Goal: Task Accomplishment & Management: Manage account settings

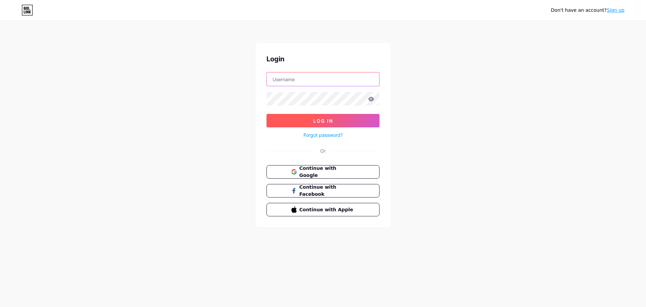
type input "[EMAIL_ADDRESS][DOMAIN_NAME]"
click at [322, 122] on span "Log In" at bounding box center [323, 121] width 20 height 6
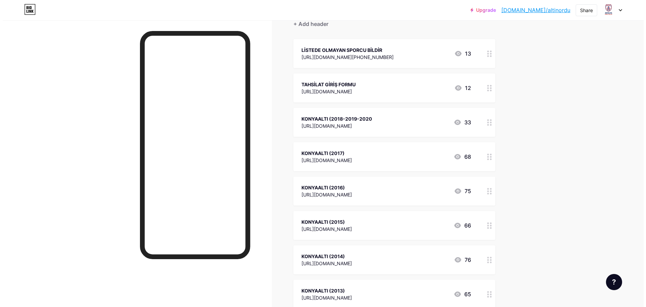
scroll to position [67, 0]
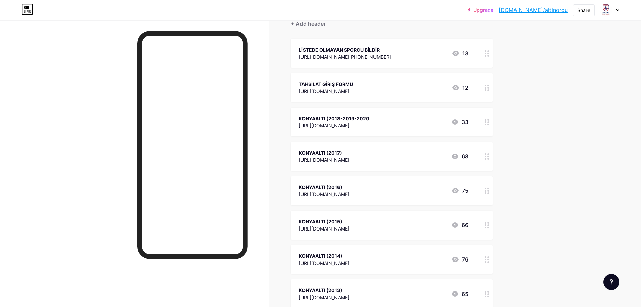
click at [410, 123] on div "KONYAALTI (2018-2019-2020 [URL][DOMAIN_NAME] 33" at bounding box center [384, 121] width 170 height 15
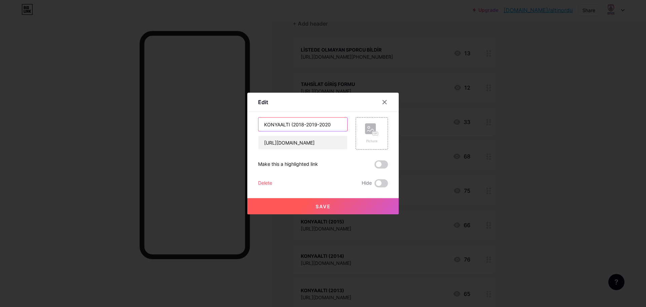
click at [306, 125] on input "KONYAALTI (2018-2019-2020" at bounding box center [302, 123] width 89 height 13
type input "KONYAALTI ([DATE]-[DATE]"
click at [325, 205] on span "Save" at bounding box center [323, 206] width 15 height 6
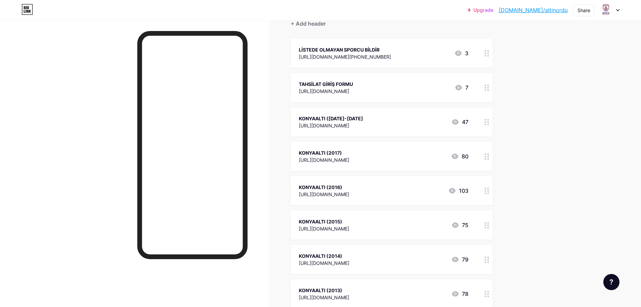
click at [402, 121] on div "KONYAALTI ([DATE]-[DATE] [URL][DOMAIN_NAME] 47" at bounding box center [384, 121] width 170 height 15
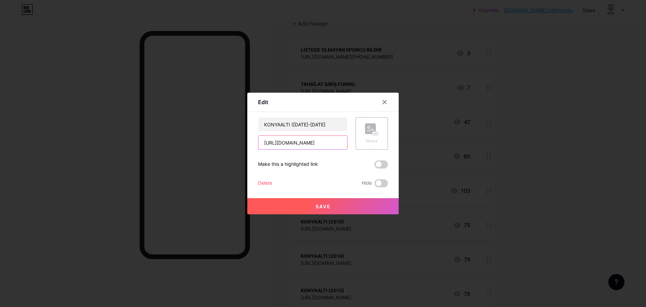
click at [307, 144] on input "[URL][DOMAIN_NAME]" at bounding box center [302, 142] width 89 height 13
paste input "[URL][DOMAIN_NAME]"
type input "[URL][DOMAIN_NAME]"
click at [328, 205] on span "Save" at bounding box center [323, 206] width 15 height 6
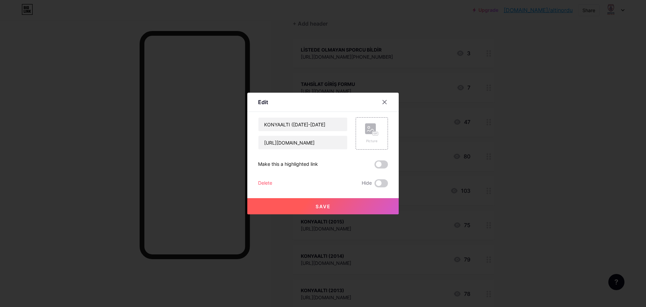
scroll to position [0, 0]
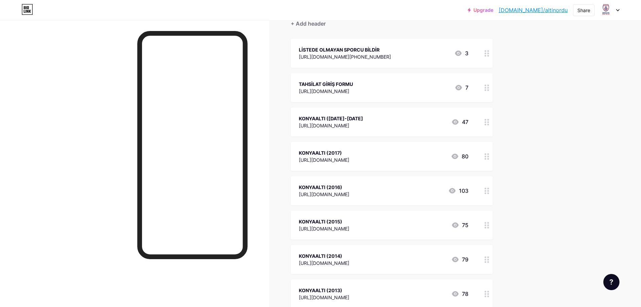
click at [363, 119] on div "KONYAALTI ([DATE]-[DATE]" at bounding box center [331, 118] width 64 height 7
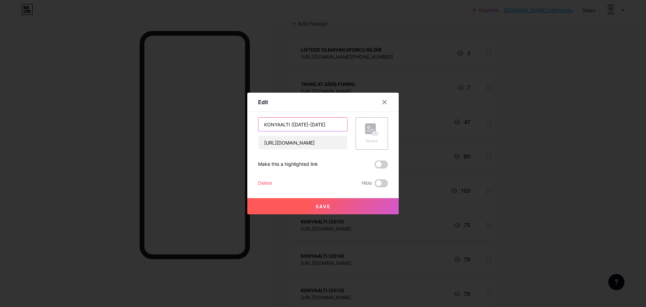
click at [326, 124] on input "KONYAALTI ([DATE]-[DATE]" at bounding box center [302, 123] width 89 height 13
type input "KONYAALTI ([DATE]-[DATE])"
click at [328, 204] on span "Save" at bounding box center [323, 206] width 15 height 6
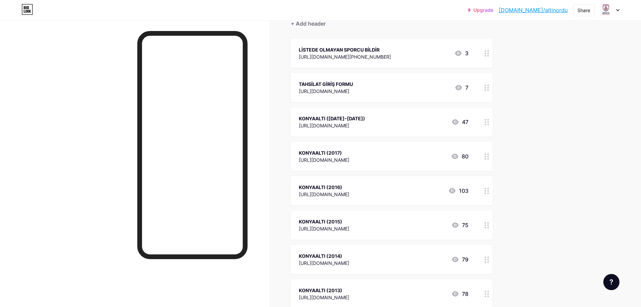
click at [365, 124] on div "[URL][DOMAIN_NAME]" at bounding box center [332, 125] width 66 height 7
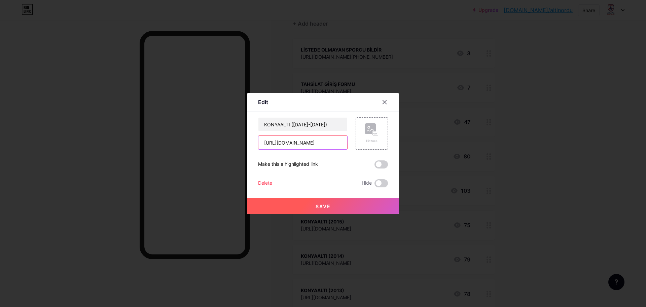
click at [321, 142] on input "[URL][DOMAIN_NAME]" at bounding box center [302, 142] width 89 height 13
paste input "[URL][DOMAIN_NAME]"
type input "[URL][DOMAIN_NAME]"
click at [328, 205] on span "Save" at bounding box center [323, 206] width 15 height 6
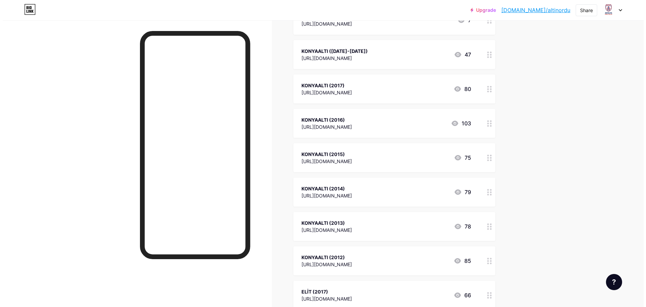
scroll to position [101, 0]
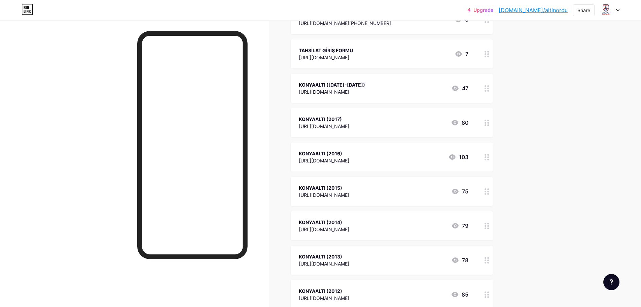
click at [389, 115] on div "KONYAALTI (2017) [URL][DOMAIN_NAME] 80" at bounding box center [384, 122] width 170 height 15
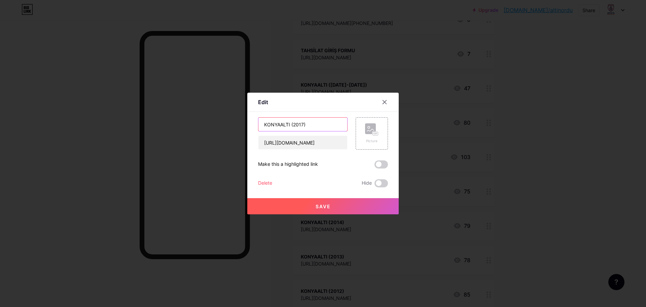
click at [303, 125] on input "KONYAALTI (2017)" at bounding box center [302, 123] width 89 height 13
type input "KONYAALTI (2018)"
click at [293, 145] on input "[URL][DOMAIN_NAME]" at bounding box center [302, 142] width 89 height 13
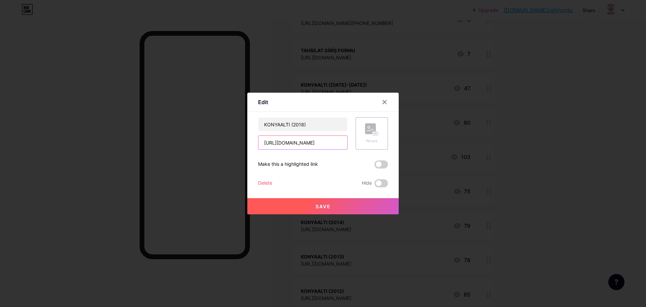
paste input "o1N8focTvJBBLmPP9"
type input "[URL][DOMAIN_NAME]"
click at [322, 207] on span "Save" at bounding box center [323, 206] width 15 height 6
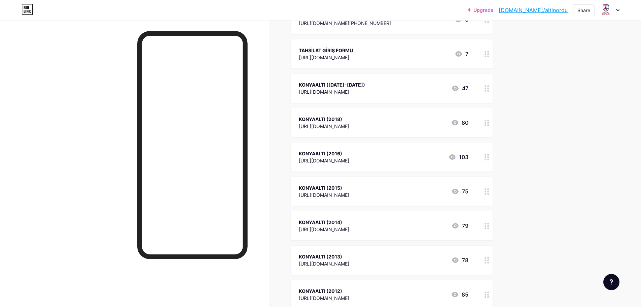
click at [349, 150] on div "KONYAALTI (2016)" at bounding box center [324, 153] width 50 height 7
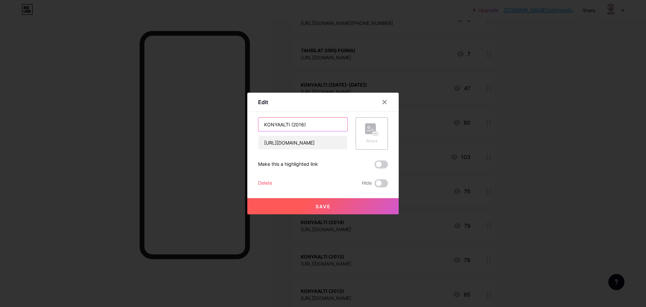
click at [304, 125] on input "KONYAALTI (2016)" at bounding box center [302, 123] width 89 height 13
type input "KONYAALTI (2017)"
click at [298, 143] on input "[URL][DOMAIN_NAME]" at bounding box center [302, 142] width 89 height 13
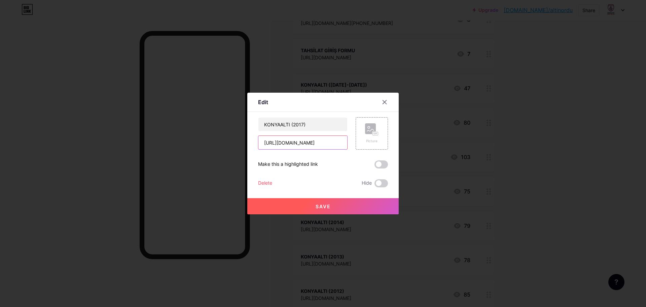
paste input "SwZqaQQVibjXJoNC"
type input "[URL][DOMAIN_NAME]"
click at [321, 205] on span "Save" at bounding box center [323, 206] width 15 height 6
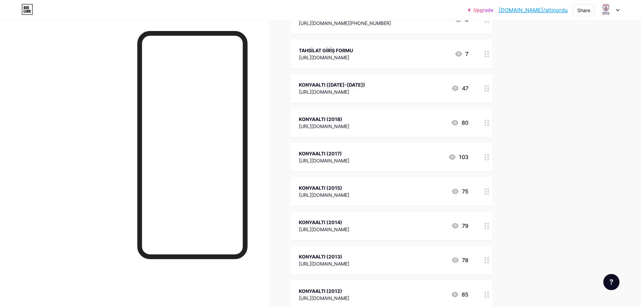
click at [349, 183] on div "KONYAALTI (2015) [URL][DOMAIN_NAME]" at bounding box center [324, 190] width 50 height 15
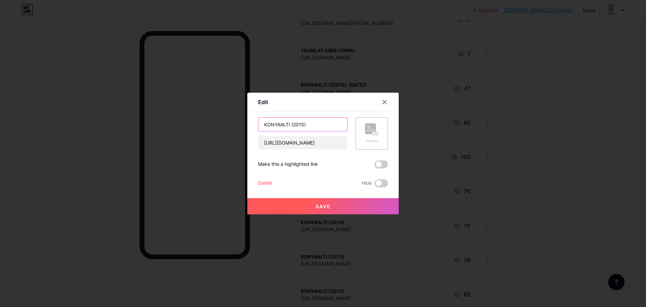
click at [302, 127] on input "KONYAALTI (2015)" at bounding box center [302, 123] width 89 height 13
type input "KONYAALTI (2016)"
click at [312, 140] on input "[URL][DOMAIN_NAME]" at bounding box center [302, 142] width 89 height 13
paste input "[URL][DOMAIN_NAME]"
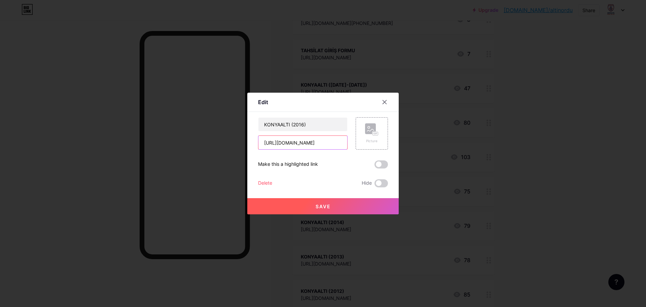
type input "[URL][DOMAIN_NAME]"
click at [326, 206] on span "Save" at bounding box center [323, 206] width 15 height 6
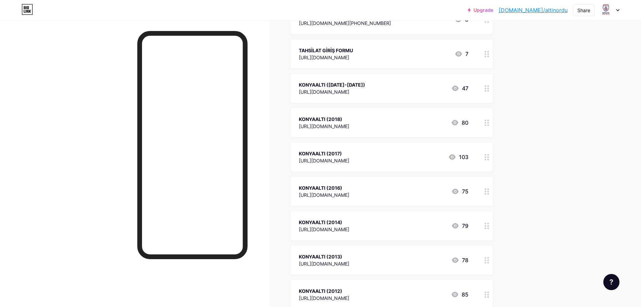
click at [349, 221] on div "KONYAALTI (2014)" at bounding box center [324, 221] width 50 height 7
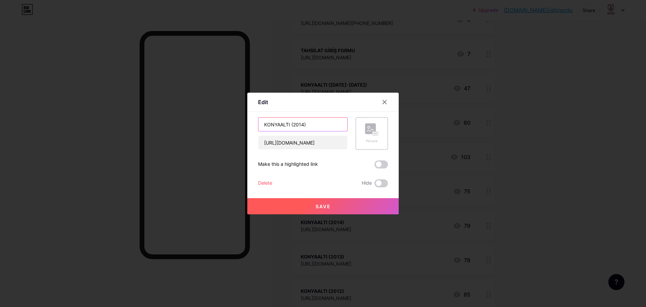
click at [302, 128] on input "KONYAALTI (2014)" at bounding box center [302, 123] width 89 height 13
type input "KONYAALTI (2015)"
click at [303, 142] on input "[URL][DOMAIN_NAME]" at bounding box center [302, 142] width 89 height 13
paste input "[URL][DOMAIN_NAME]"
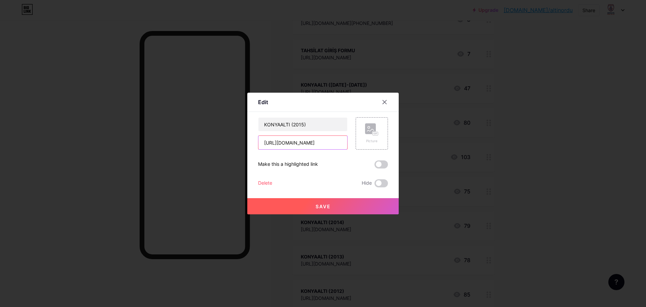
type input "[URL][DOMAIN_NAME]"
click at [336, 205] on button "Save" at bounding box center [322, 206] width 151 height 16
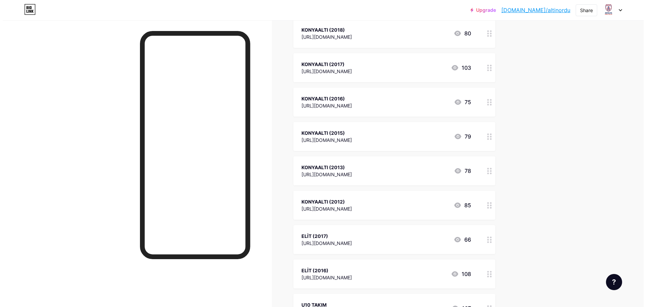
scroll to position [202, 0]
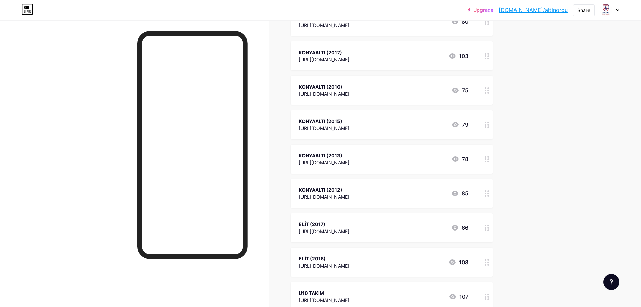
click at [349, 154] on div "KONYAALTI (2013)" at bounding box center [324, 155] width 50 height 7
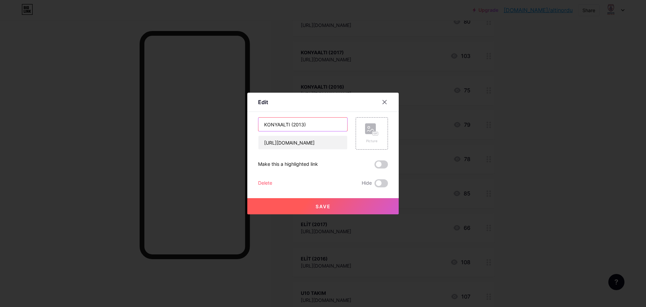
click at [304, 125] on input "KONYAALTI (2013)" at bounding box center [302, 123] width 89 height 13
type input "KONYAALTI (2014)"
click at [313, 142] on input "[URL][DOMAIN_NAME]" at bounding box center [302, 142] width 89 height 13
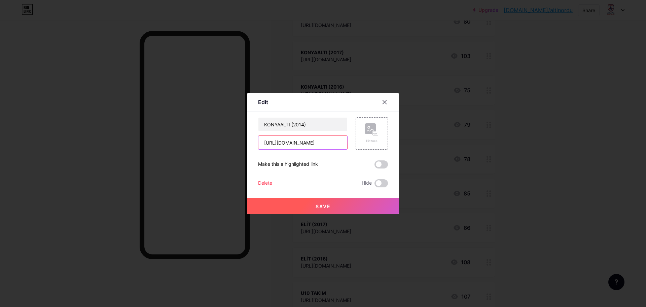
paste input "9sm9rYSEcTpx2zRb7"
type input "[URL][DOMAIN_NAME]"
click at [323, 205] on span "Save" at bounding box center [323, 206] width 15 height 6
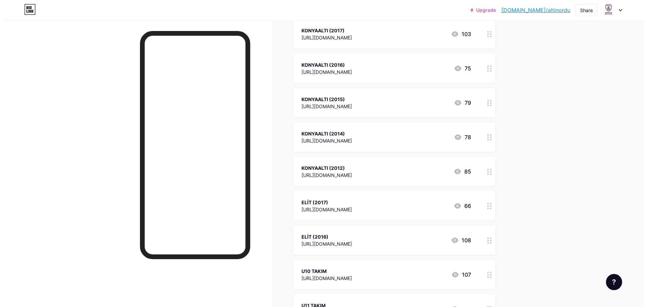
scroll to position [236, 0]
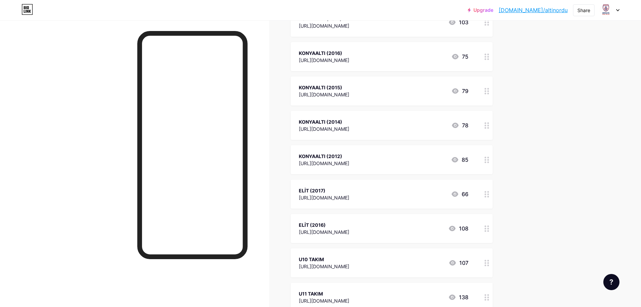
click at [349, 155] on div "KONYAALTI (2012)" at bounding box center [324, 155] width 50 height 7
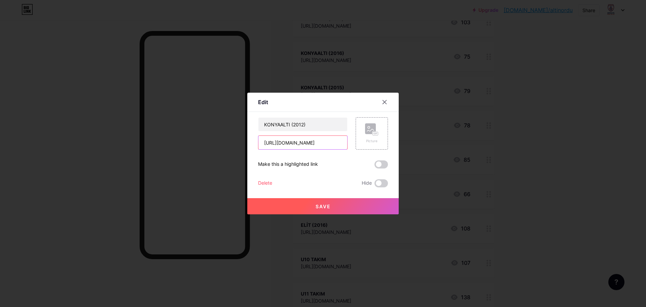
click at [299, 141] on input "[URL][DOMAIN_NAME]" at bounding box center [302, 142] width 89 height 13
paste input "aPrsv63MbGD3akEJA"
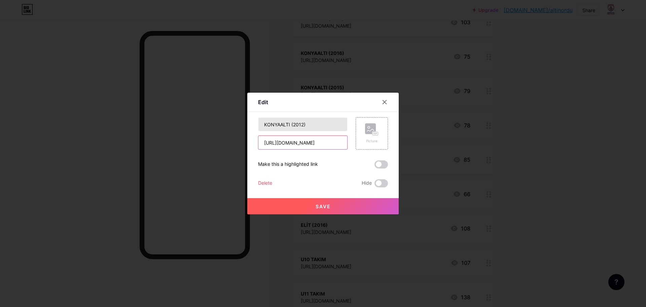
type input "[URL][DOMAIN_NAME]"
click at [303, 127] on input "KONYAALTI (2012)" at bounding box center [302, 123] width 89 height 13
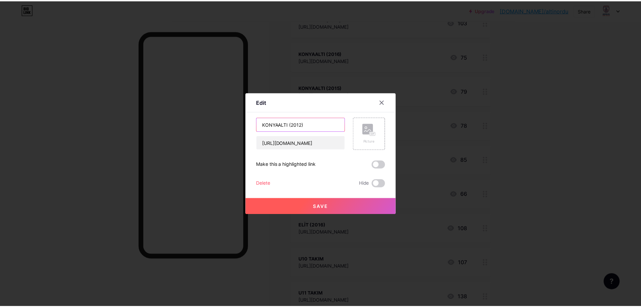
scroll to position [0, 0]
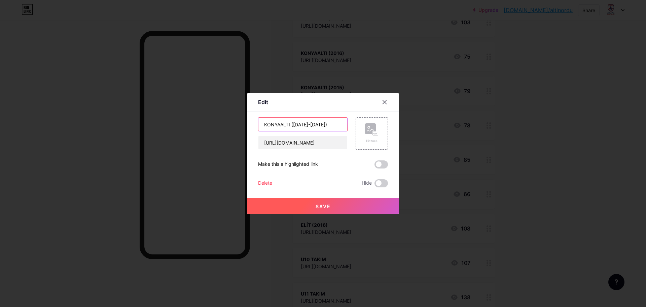
click at [307, 126] on input "KONYAALTI ([DATE]-[DATE])" at bounding box center [302, 123] width 89 height 13
type input "KONYAALTI (2013)"
click at [322, 208] on span "Save" at bounding box center [323, 206] width 15 height 6
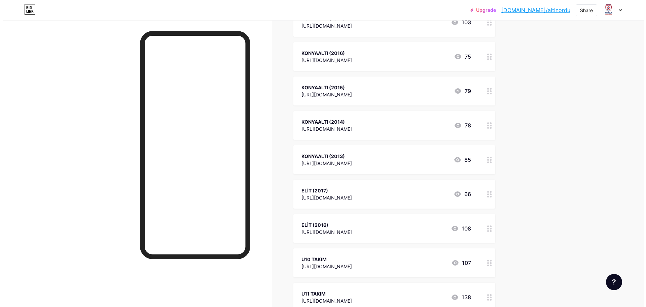
scroll to position [269, 0]
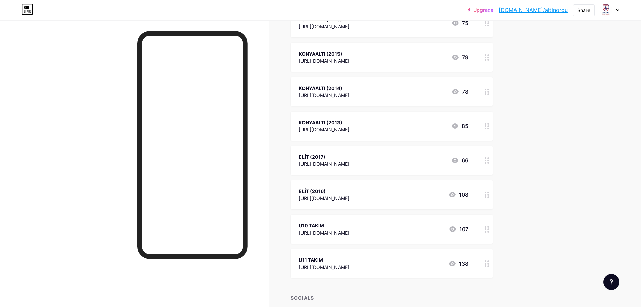
click at [349, 153] on div "ELİT (2017)" at bounding box center [324, 156] width 50 height 7
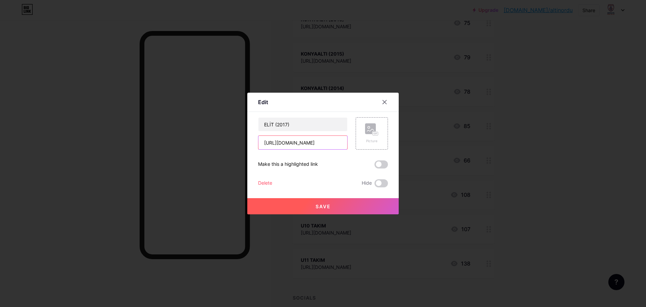
click at [287, 144] on input "[URL][DOMAIN_NAME]" at bounding box center [302, 142] width 89 height 13
paste input "[URL][DOMAIN_NAME]"
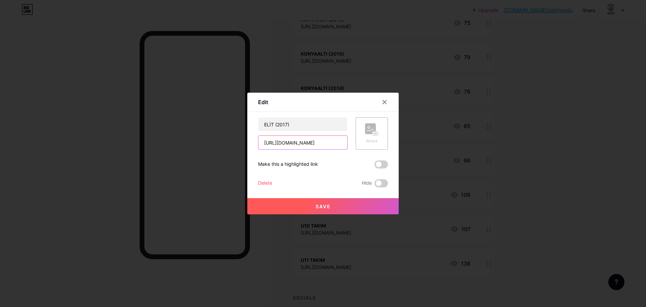
type input "[URL][DOMAIN_NAME]"
click at [323, 205] on span "Save" at bounding box center [323, 206] width 15 height 6
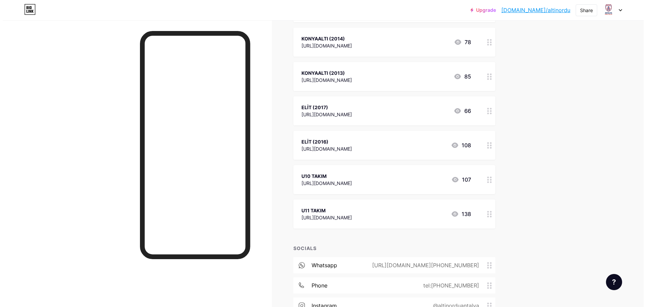
scroll to position [337, 0]
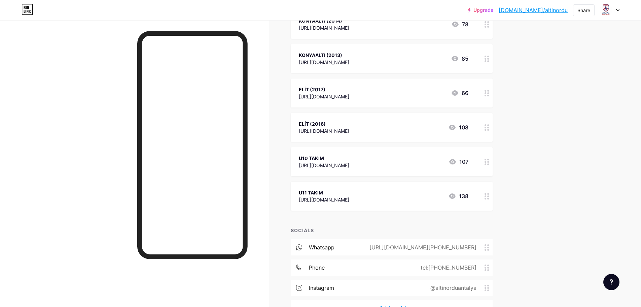
click at [350, 119] on div "ELİT (2016) [URL][DOMAIN_NAME] 108" at bounding box center [392, 127] width 202 height 29
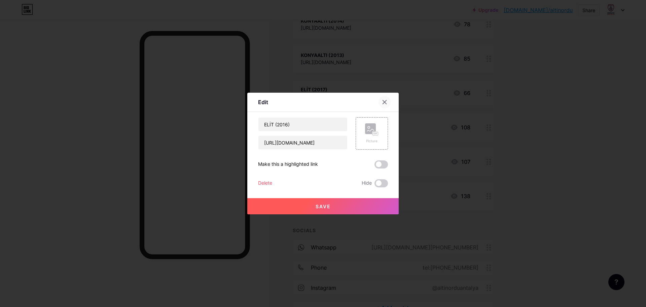
click at [386, 102] on icon at bounding box center [384, 101] width 5 height 5
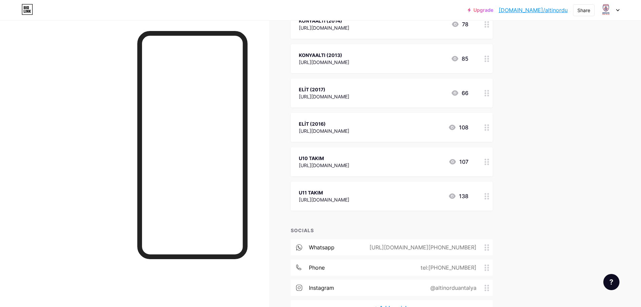
click at [349, 120] on div "ELİT (2016)" at bounding box center [324, 123] width 50 height 7
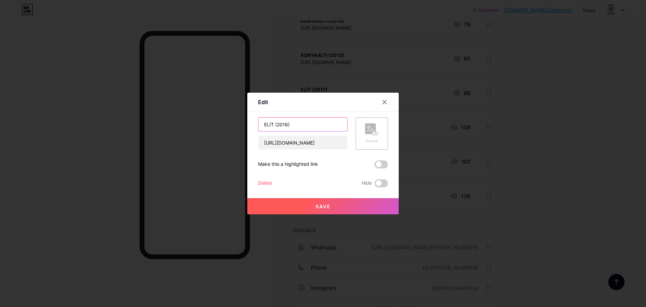
drag, startPoint x: 296, startPoint y: 122, endPoint x: 186, endPoint y: 122, distance: 109.4
click at [190, 122] on div "Edit Content YouTube Play YouTube video without leaving your page. ADD Vimeo Pl…" at bounding box center [323, 153] width 646 height 307
type input "U9 TAKIM"
click at [293, 144] on input "[URL][DOMAIN_NAME]" at bounding box center [302, 142] width 89 height 13
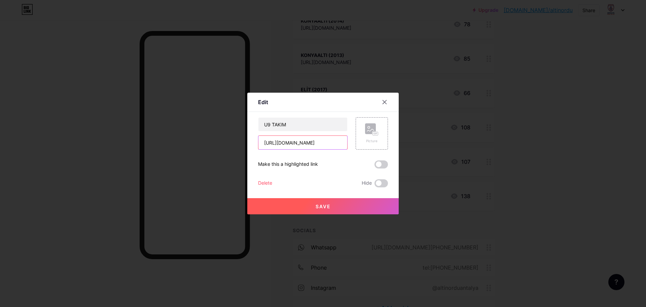
click at [293, 144] on input "[URL][DOMAIN_NAME]" at bounding box center [302, 142] width 89 height 13
click at [270, 127] on input "U9 TAKIM" at bounding box center [302, 123] width 89 height 13
paste input "[URL][DOMAIN_NAME]"
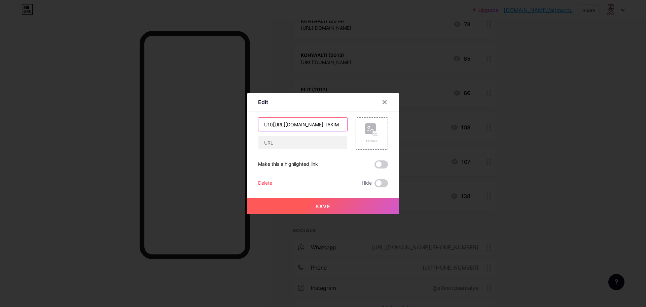
scroll to position [0, 18]
type input "U10 TAKIM"
click at [296, 137] on input "text" at bounding box center [302, 142] width 89 height 13
paste input "[URL][DOMAIN_NAME]"
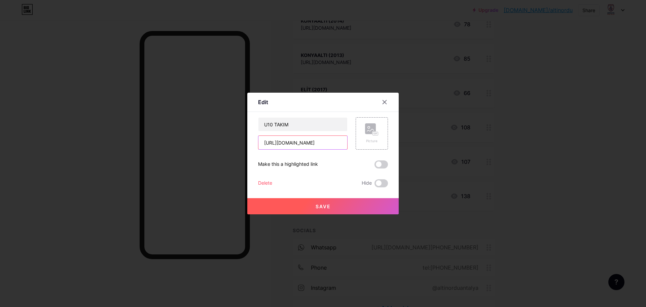
scroll to position [0, 8]
type input "[URL][DOMAIN_NAME]"
click at [318, 204] on span "Save" at bounding box center [323, 206] width 15 height 6
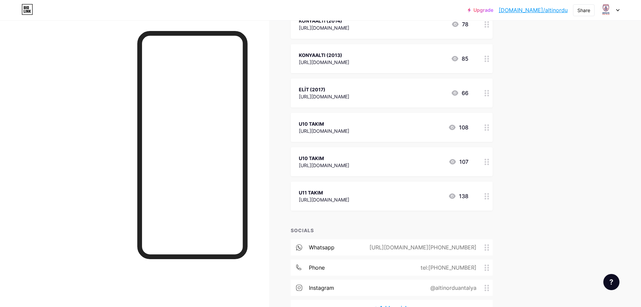
click at [366, 152] on div "U10 TAKIM [URL][DOMAIN_NAME] 107" at bounding box center [392, 161] width 202 height 29
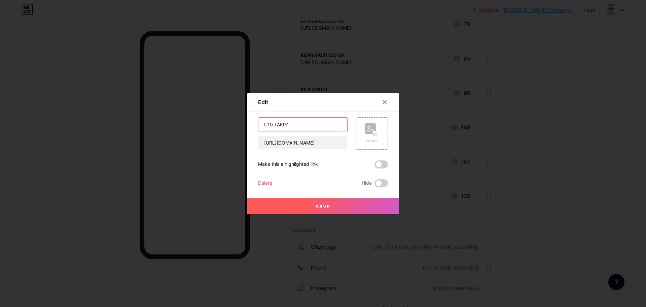
click at [272, 126] on input "U10 TAKIM" at bounding box center [302, 123] width 89 height 13
type input "U11 TAKIM"
click at [292, 143] on input "[URL][DOMAIN_NAME]" at bounding box center [302, 142] width 89 height 13
paste input "[URL][DOMAIN_NAME]"
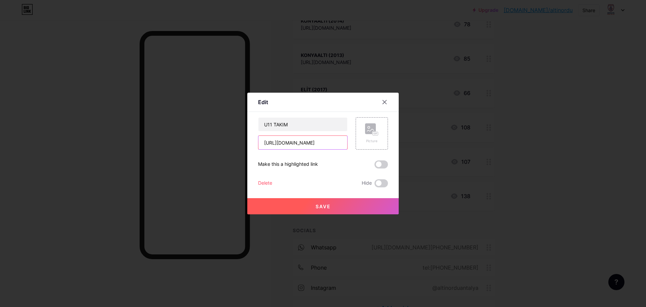
type input "[URL][DOMAIN_NAME]"
click at [320, 205] on span "Save" at bounding box center [323, 206] width 15 height 6
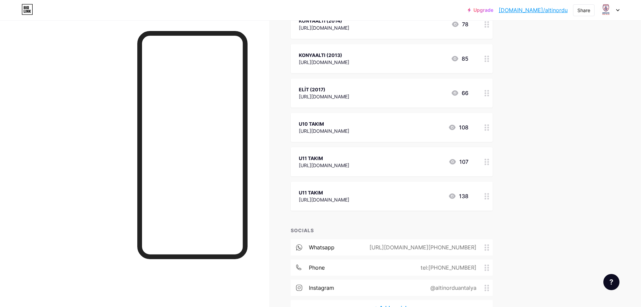
click at [349, 189] on div "U11 TAKIM" at bounding box center [324, 192] width 50 height 7
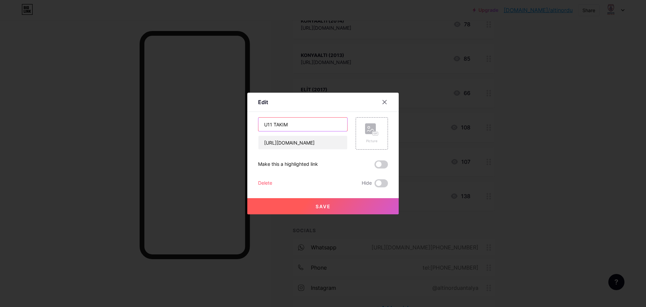
click at [273, 122] on input "U11 TAKIM" at bounding box center [302, 123] width 89 height 13
type input "U12 TAKIM"
click at [301, 141] on input "[URL][DOMAIN_NAME]" at bounding box center [302, 142] width 89 height 13
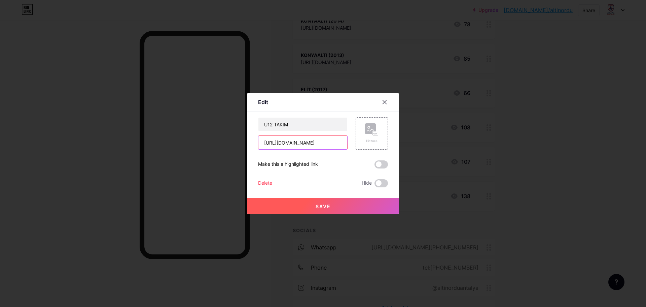
paste input "WshJbKvQG6vhetr48"
type input "[URL][DOMAIN_NAME]"
click at [325, 204] on span "Save" at bounding box center [323, 206] width 15 height 6
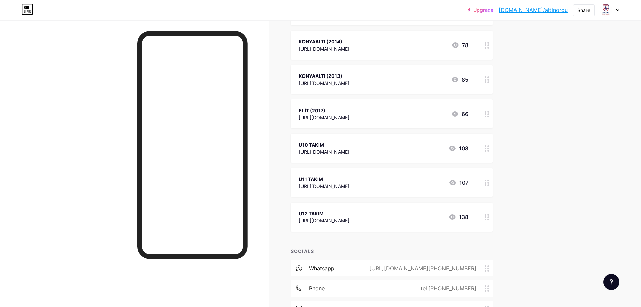
scroll to position [379, 0]
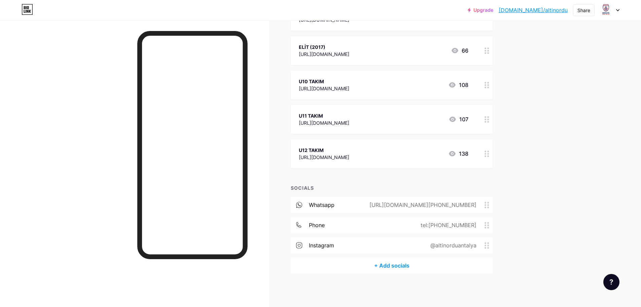
click at [349, 83] on div "U10 TAKIM" at bounding box center [324, 81] width 50 height 7
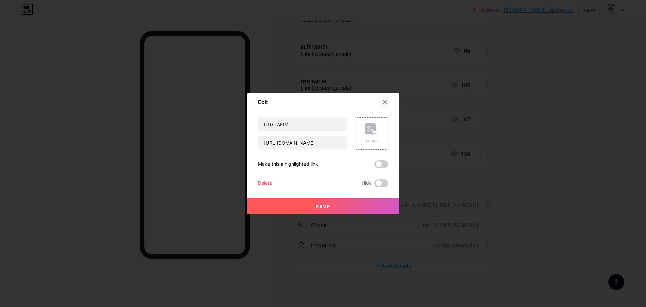
click at [385, 100] on icon at bounding box center [384, 101] width 5 height 5
